Goal: Check status: Check status

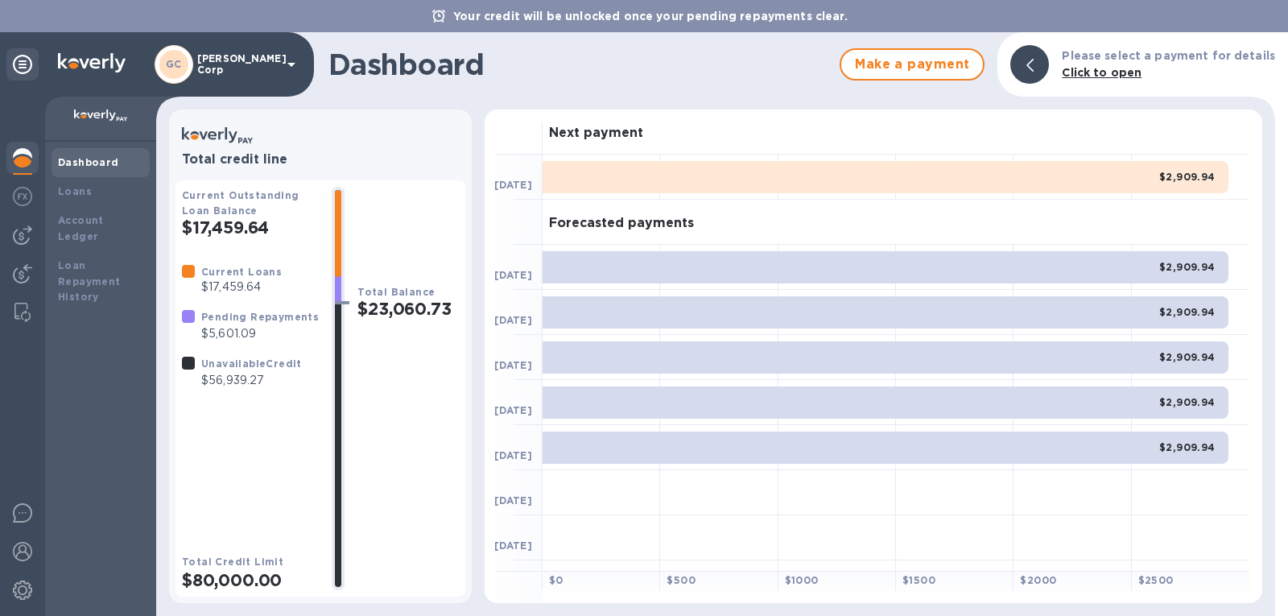
click at [443, 21] on icon at bounding box center [438, 16] width 11 height 12
click at [480, 17] on b "Your credit will be unlocked once your pending repayments clear." at bounding box center [650, 16] width 394 height 13
click at [101, 259] on b "Loan Repayment History" at bounding box center [89, 281] width 63 height 44
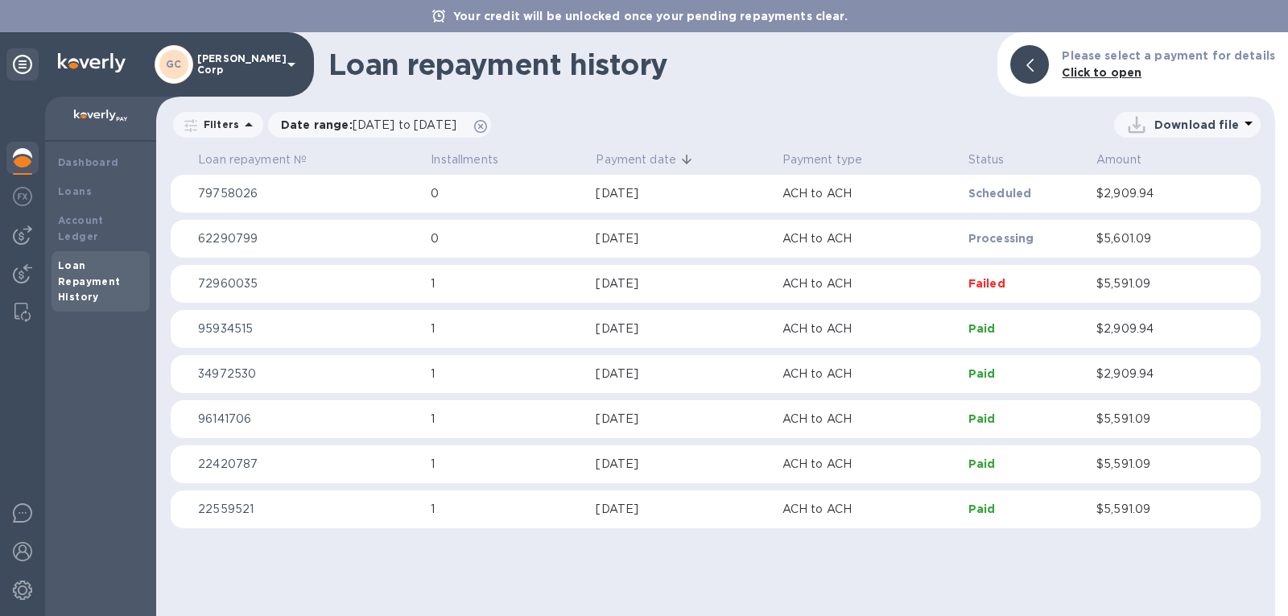
click at [497, 245] on p "0" at bounding box center [507, 238] width 152 height 17
click at [249, 238] on p "62290799" at bounding box center [308, 238] width 220 height 17
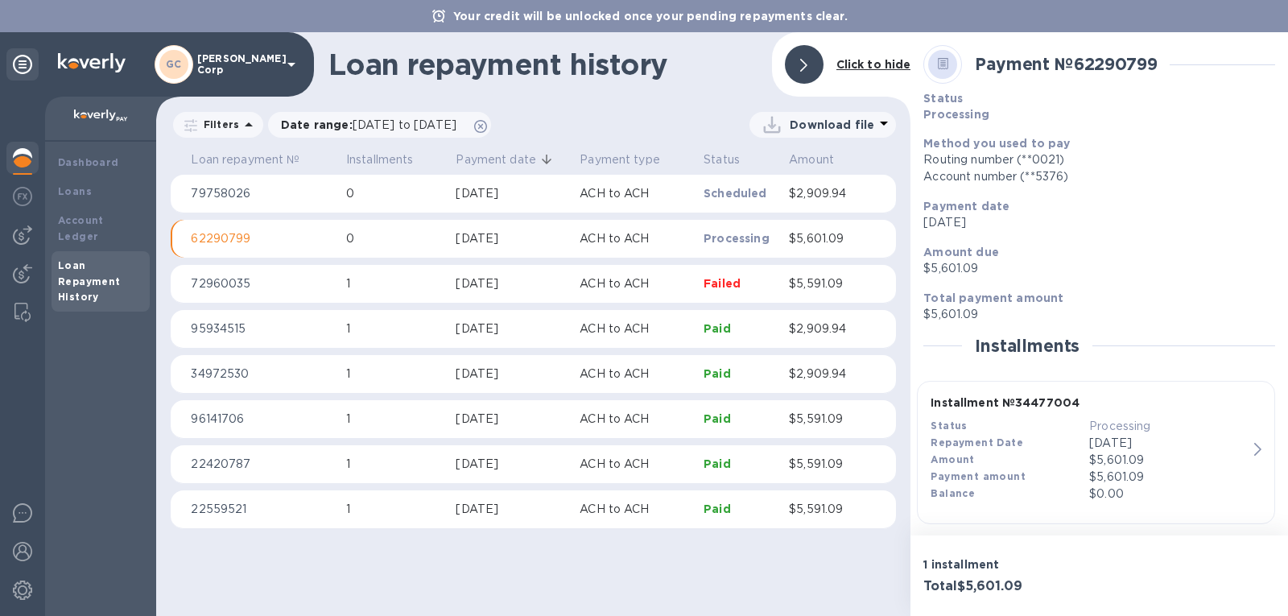
scroll to position [10, 0]
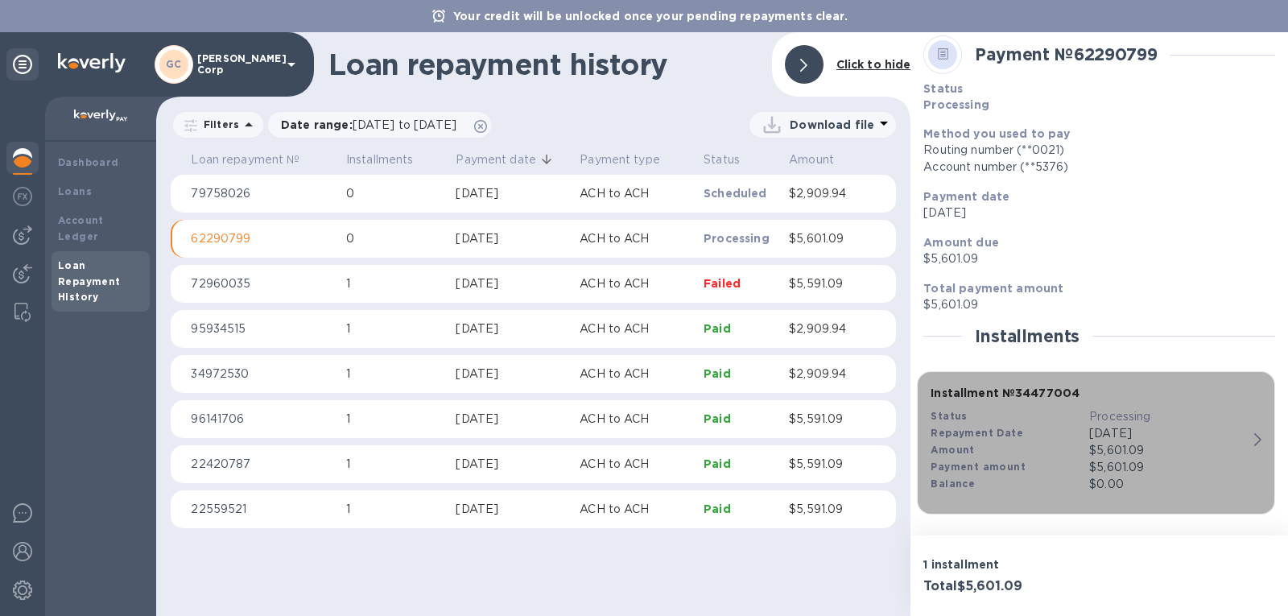
click at [1255, 429] on div "Installment № 34477004 Status Processing Repayment Date [DATE] Amount $5,601.09…" at bounding box center [1096, 442] width 344 height 129
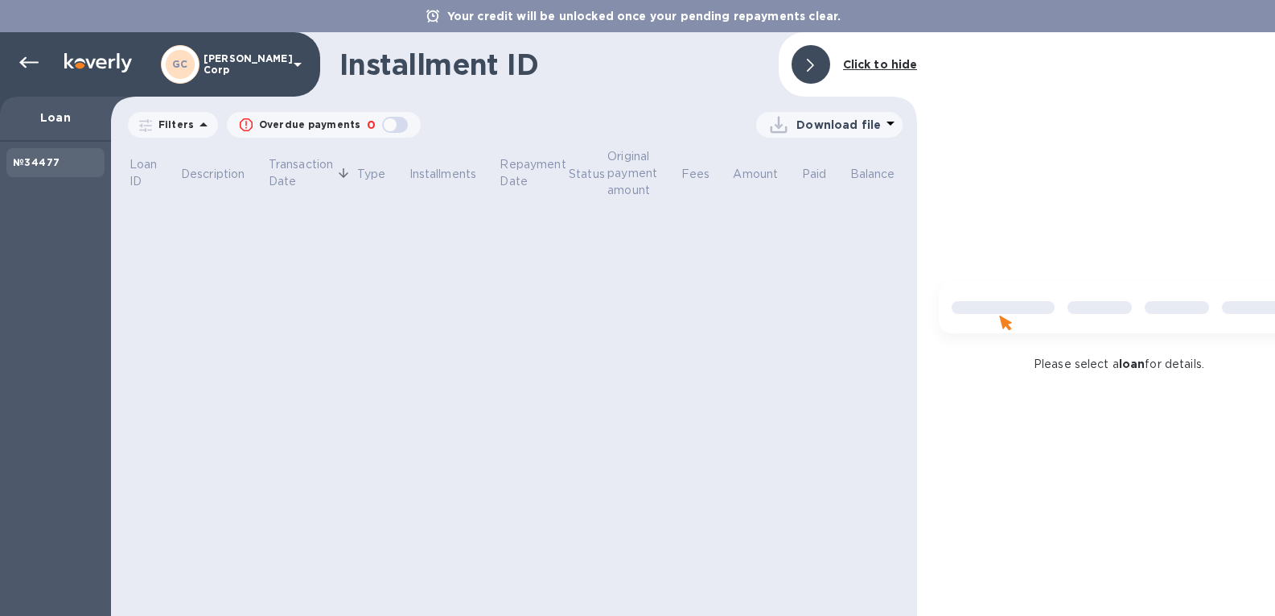
click at [1255, 429] on div "Please select a loan for details." at bounding box center [1118, 323] width 403 height 583
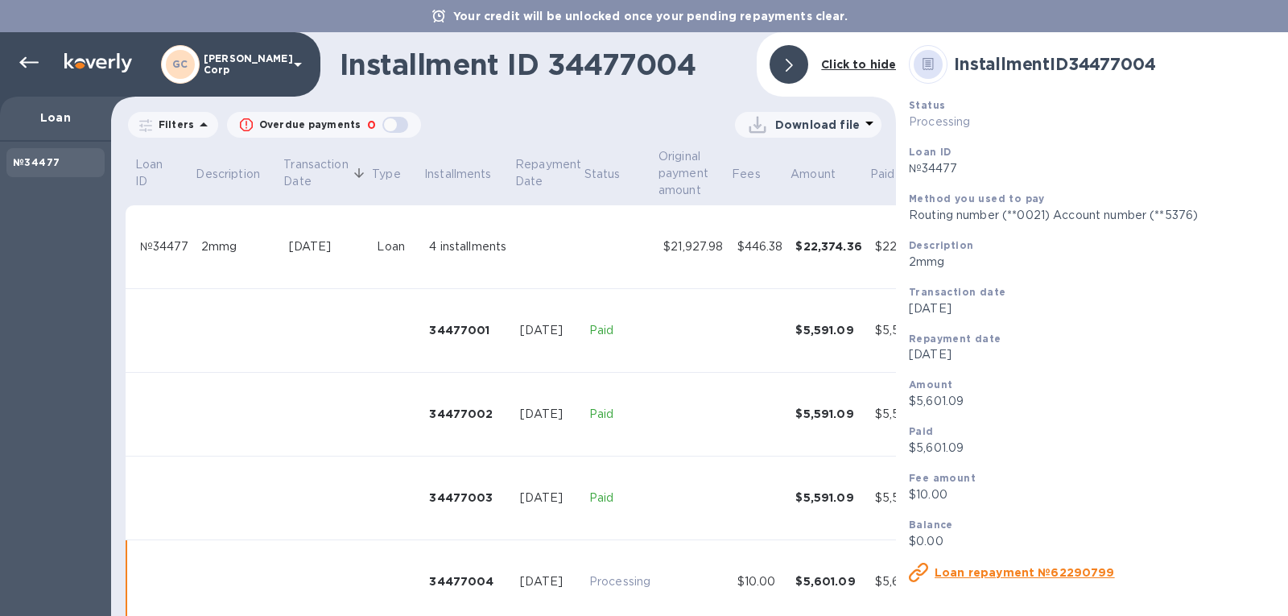
scroll to position [33, 0]
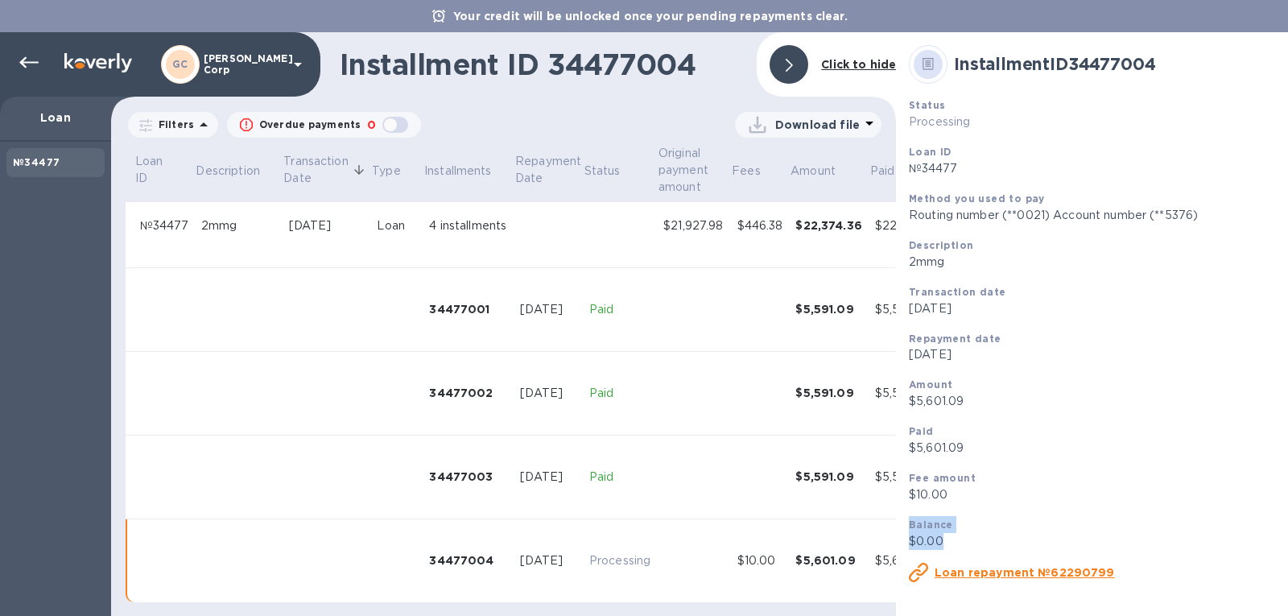
drag, startPoint x: 1287, startPoint y: 496, endPoint x: 1287, endPoint y: 563, distance: 67.6
click at [1287, 563] on div "Installment ID 34477004 Status Processing Loan ID №34477 Method you used to pay…" at bounding box center [1092, 323] width 393 height 583
click at [950, 171] on p "№34477" at bounding box center [1092, 168] width 367 height 17
